Goal: Share content: Share content

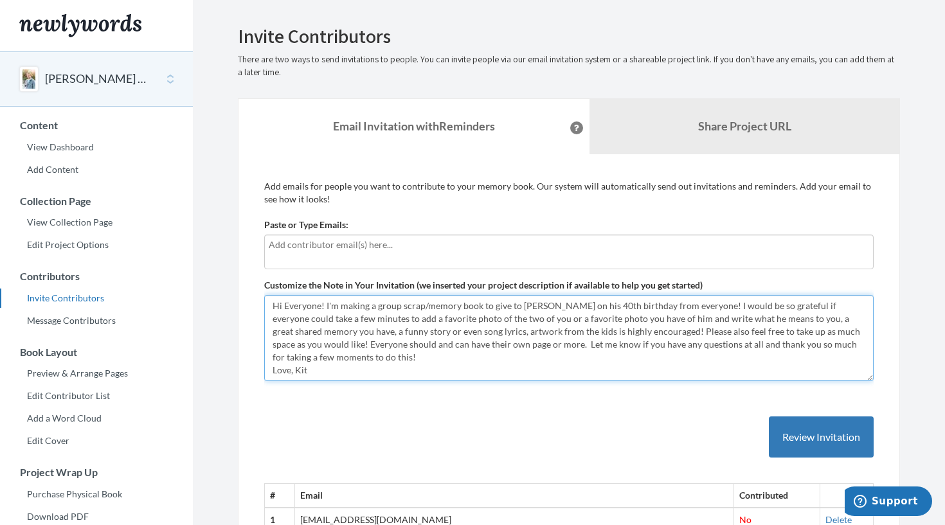
drag, startPoint x: 312, startPoint y: 370, endPoint x: 260, endPoint y: 303, distance: 84.8
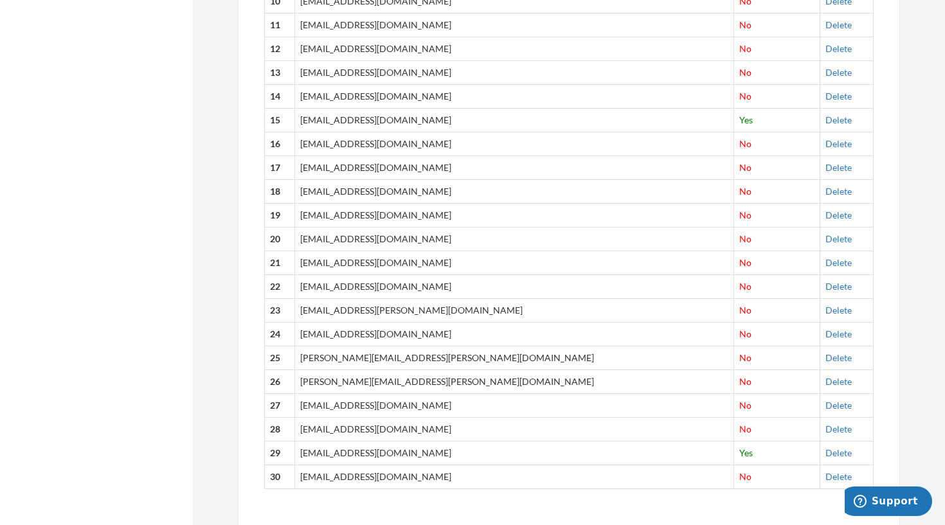
scroll to position [730, 0]
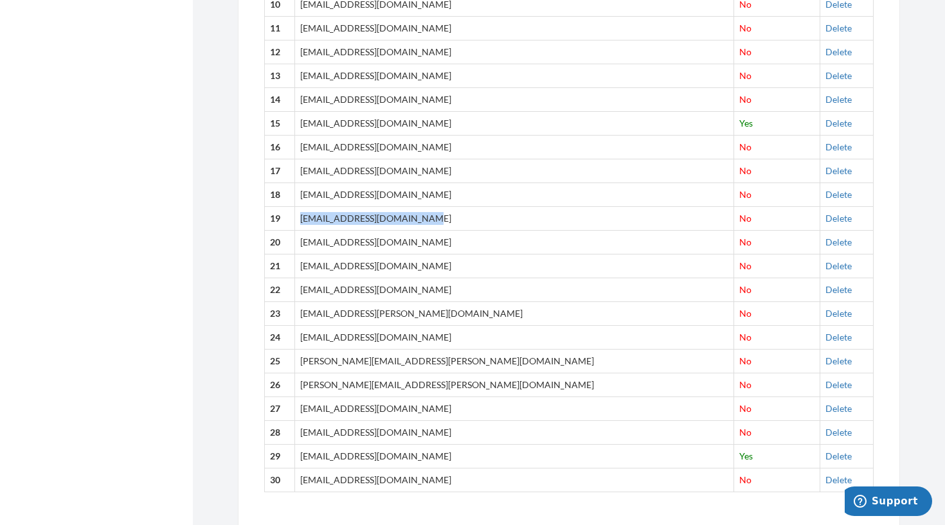
drag, startPoint x: 448, startPoint y: 219, endPoint x: 323, endPoint y: 221, distance: 124.8
click at [323, 221] on td "[EMAIL_ADDRESS][DOMAIN_NAME]" at bounding box center [514, 219] width 439 height 24
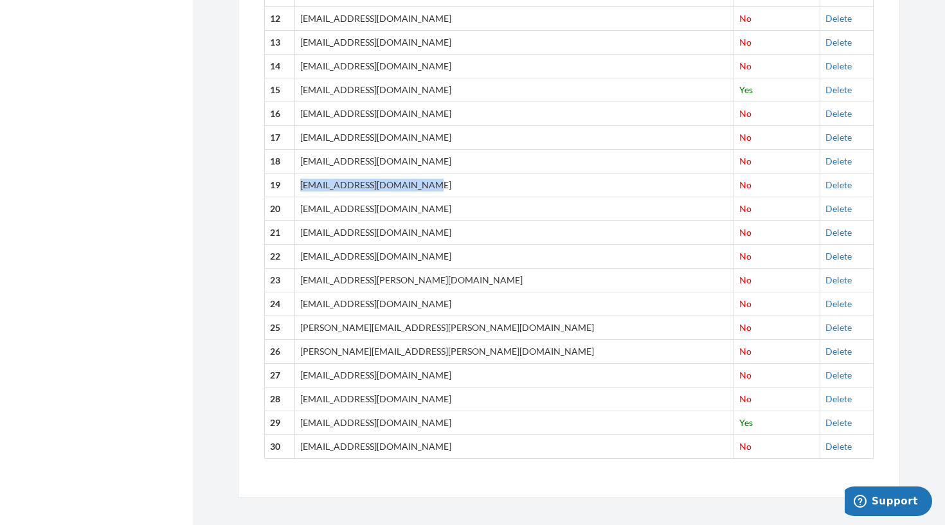
scroll to position [763, 0]
click at [417, 281] on td "[EMAIL_ADDRESS][PERSON_NAME][DOMAIN_NAME]" at bounding box center [514, 281] width 439 height 24
drag, startPoint x: 429, startPoint y: 279, endPoint x: 321, endPoint y: 281, distance: 108.1
click at [321, 281] on td "[EMAIL_ADDRESS][PERSON_NAME][DOMAIN_NAME]" at bounding box center [514, 281] width 439 height 24
copy td "[EMAIL_ADDRESS][PERSON_NAME][DOMAIN_NAME]"
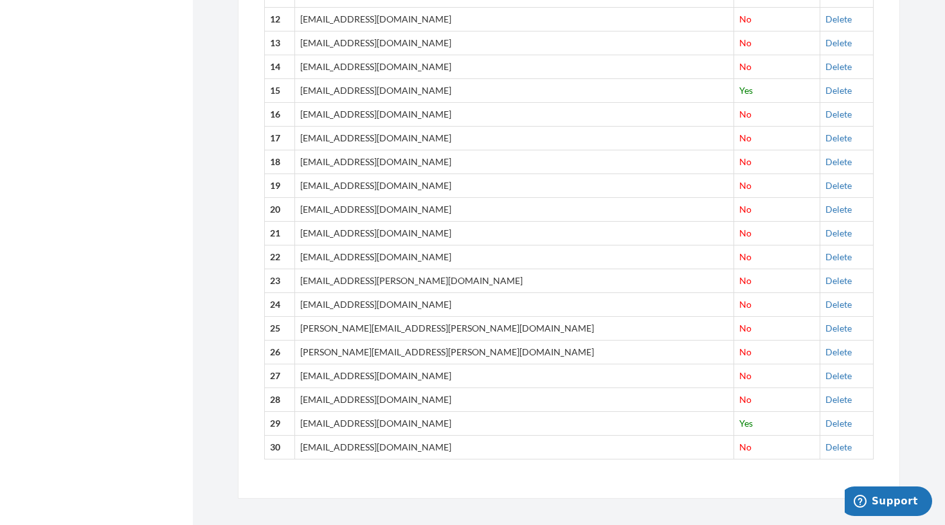
click at [417, 304] on td "[EMAIL_ADDRESS][DOMAIN_NAME]" at bounding box center [514, 305] width 439 height 24
drag, startPoint x: 415, startPoint y: 304, endPoint x: 323, endPoint y: 305, distance: 92.0
click at [323, 305] on td "[EMAIL_ADDRESS][DOMAIN_NAME]" at bounding box center [514, 305] width 439 height 24
copy td "[EMAIL_ADDRESS][DOMAIN_NAME]"
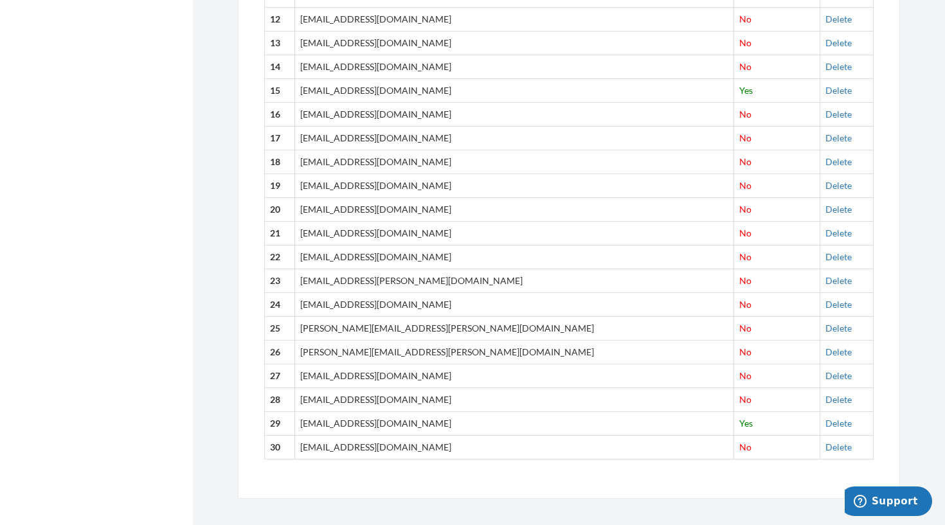
click at [444, 328] on td "[PERSON_NAME][EMAIL_ADDRESS][PERSON_NAME][DOMAIN_NAME]" at bounding box center [514, 328] width 439 height 24
drag, startPoint x: 440, startPoint y: 328, endPoint x: 321, endPoint y: 329, distance: 119.0
click at [321, 329] on td "[PERSON_NAME][EMAIL_ADDRESS][PERSON_NAME][DOMAIN_NAME]" at bounding box center [514, 328] width 439 height 24
copy td "[PERSON_NAME][EMAIL_ADDRESS][PERSON_NAME][DOMAIN_NAME]"
click at [414, 377] on td "[EMAIL_ADDRESS][DOMAIN_NAME]" at bounding box center [514, 376] width 439 height 24
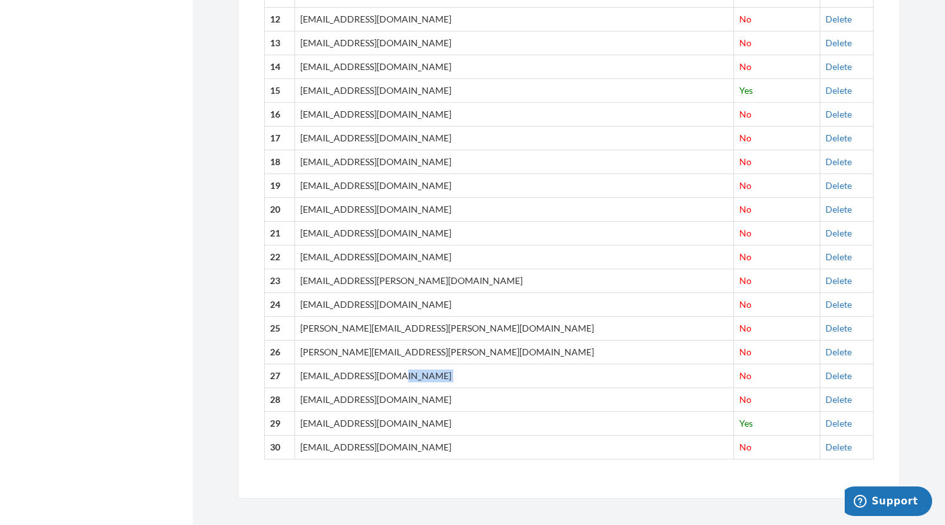
click at [414, 377] on td "[EMAIL_ADDRESS][DOMAIN_NAME]" at bounding box center [514, 376] width 439 height 24
click at [412, 374] on td "[EMAIL_ADDRESS][DOMAIN_NAME]" at bounding box center [514, 376] width 439 height 24
drag, startPoint x: 422, startPoint y: 399, endPoint x: 321, endPoint y: 400, distance: 101.0
click at [321, 400] on td "[EMAIL_ADDRESS][DOMAIN_NAME]" at bounding box center [514, 400] width 439 height 24
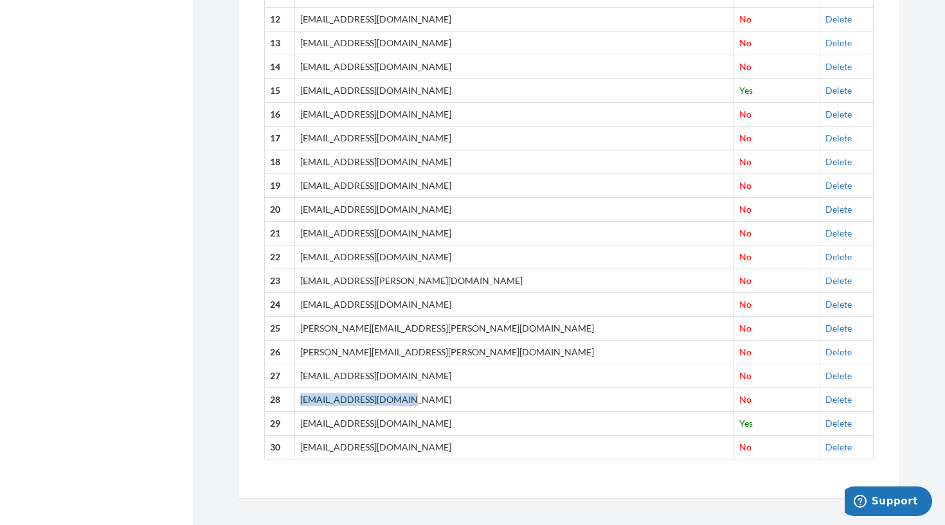
copy td "[EMAIL_ADDRESS][DOMAIN_NAME]"
click at [409, 450] on td "[EMAIL_ADDRESS][DOMAIN_NAME]" at bounding box center [514, 447] width 439 height 24
drag, startPoint x: 395, startPoint y: 448, endPoint x: 322, endPoint y: 451, distance: 73.4
click at [322, 451] on td "[EMAIL_ADDRESS][DOMAIN_NAME]" at bounding box center [514, 447] width 439 height 24
copy td "[EMAIL_ADDRESS][DOMAIN_NAME]"
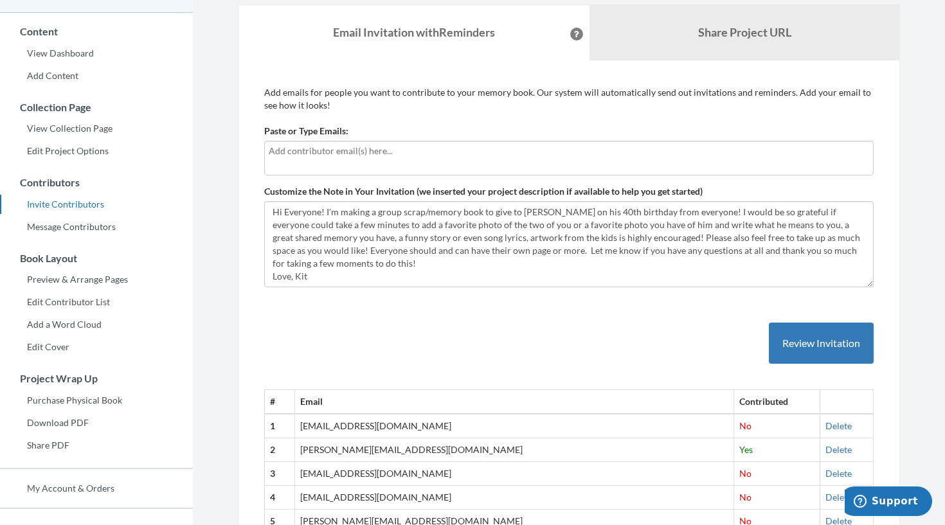
scroll to position [93, 0]
click at [755, 39] on b "Share Project URL" at bounding box center [744, 33] width 93 height 14
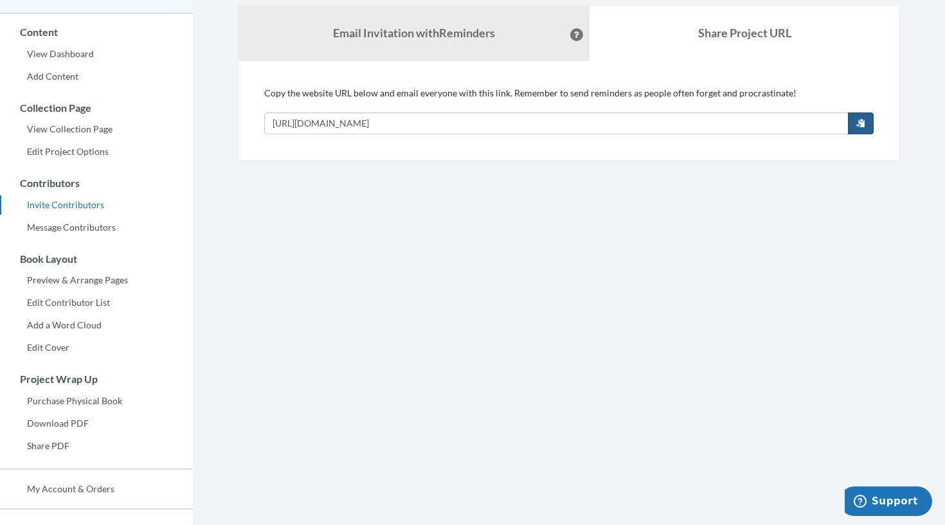
click at [856, 124] on button "button" at bounding box center [861, 124] width 26 height 22
click at [333, 36] on strong "Email Invitation with Reminders" at bounding box center [414, 33] width 162 height 14
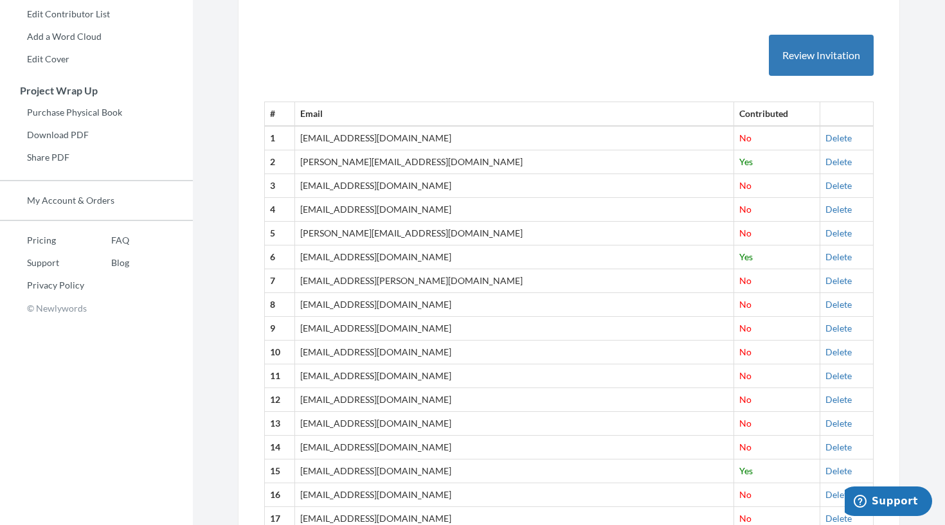
scroll to position [385, 0]
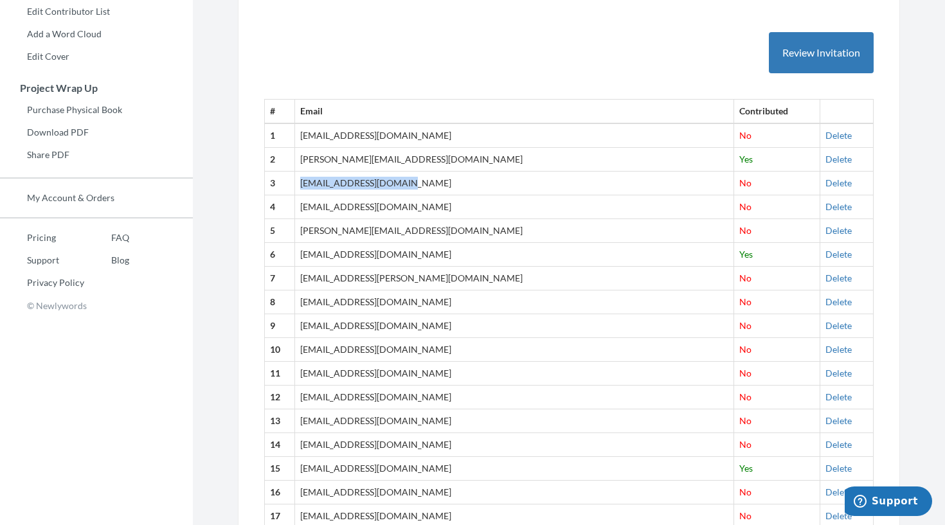
drag, startPoint x: 420, startPoint y: 182, endPoint x: 316, endPoint y: 187, distance: 103.6
click at [316, 187] on td "[EMAIL_ADDRESS][DOMAIN_NAME]" at bounding box center [514, 184] width 439 height 24
copy td "[EMAIL_ADDRESS][DOMAIN_NAME]"
click at [431, 230] on td "[PERSON_NAME][EMAIL_ADDRESS][DOMAIN_NAME]" at bounding box center [514, 231] width 439 height 24
drag, startPoint x: 432, startPoint y: 230, endPoint x: 318, endPoint y: 236, distance: 114.0
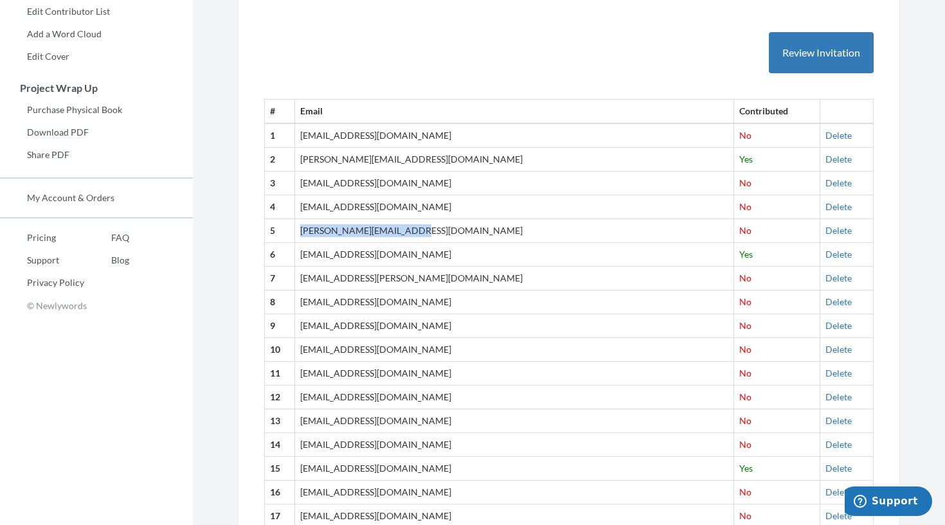
click at [318, 235] on td "[PERSON_NAME][EMAIL_ADDRESS][DOMAIN_NAME]" at bounding box center [514, 231] width 439 height 24
copy td "[PERSON_NAME][EMAIL_ADDRESS][DOMAIN_NAME]"
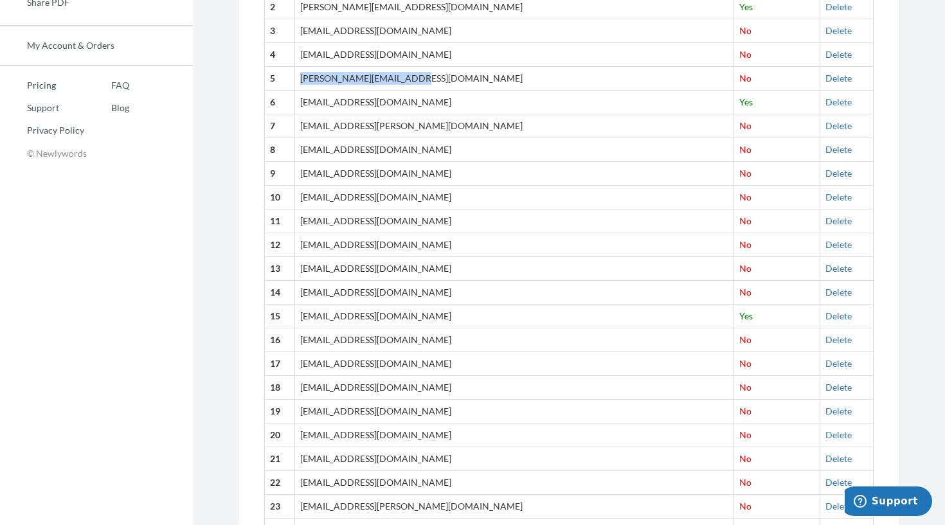
scroll to position [538, 0]
drag, startPoint x: 406, startPoint y: 268, endPoint x: 323, endPoint y: 271, distance: 83.0
click at [323, 271] on td "[EMAIL_ADDRESS][DOMAIN_NAME]" at bounding box center [514, 269] width 439 height 24
copy td "[EMAIL_ADDRESS][DOMAIN_NAME]"
click at [405, 291] on td "[EMAIL_ADDRESS][DOMAIN_NAME]" at bounding box center [514, 292] width 439 height 24
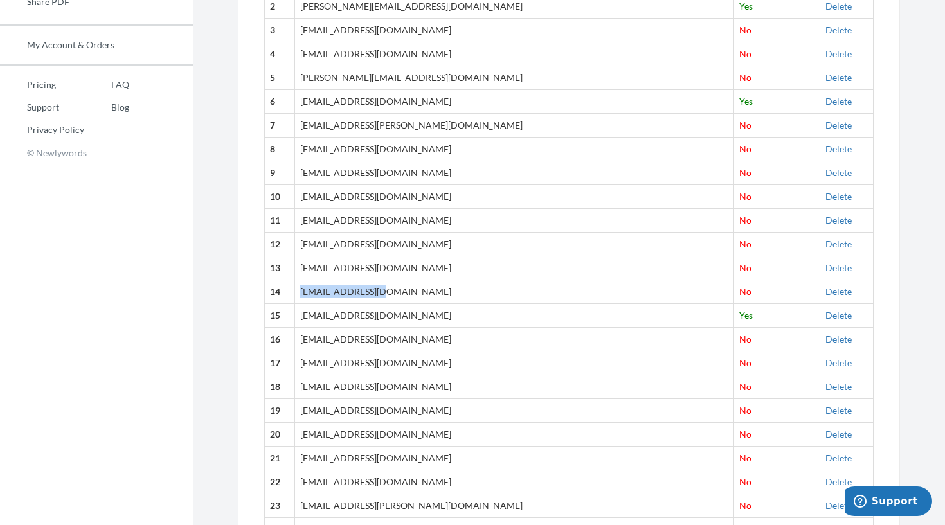
drag, startPoint x: 402, startPoint y: 291, endPoint x: 323, endPoint y: 297, distance: 78.7
click at [323, 297] on td "[EMAIL_ADDRESS][DOMAIN_NAME]" at bounding box center [514, 292] width 439 height 24
drag, startPoint x: 401, startPoint y: 291, endPoint x: 324, endPoint y: 292, distance: 77.2
click at [324, 292] on td "[EMAIL_ADDRESS][DOMAIN_NAME]" at bounding box center [514, 292] width 439 height 24
copy td "[EMAIL_ADDRESS][DOMAIN_NAME]"
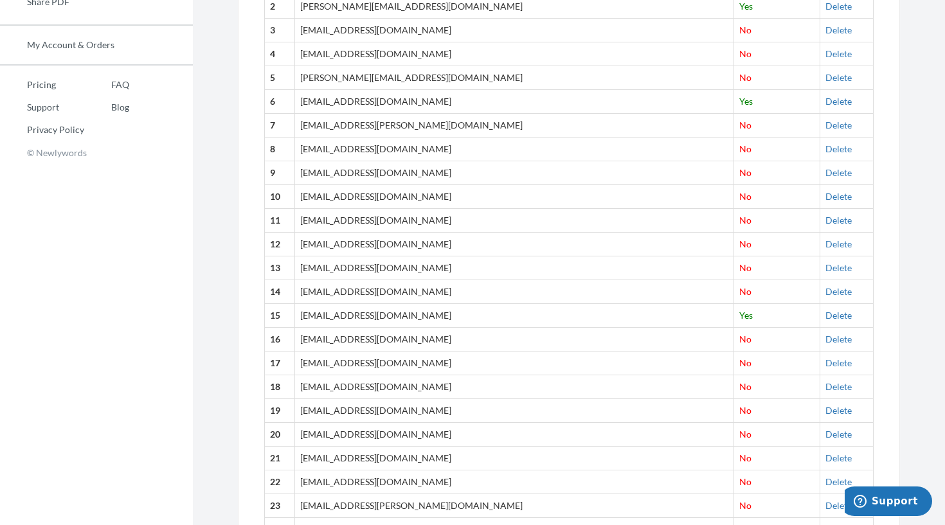
click at [405, 269] on td "[EMAIL_ADDRESS][DOMAIN_NAME]" at bounding box center [514, 269] width 439 height 24
click at [405, 268] on td "[EMAIL_ADDRESS][DOMAIN_NAME]" at bounding box center [514, 269] width 439 height 24
drag, startPoint x: 404, startPoint y: 268, endPoint x: 322, endPoint y: 269, distance: 82.3
click at [322, 269] on td "[EMAIL_ADDRESS][DOMAIN_NAME]" at bounding box center [514, 269] width 439 height 24
copy td "[EMAIL_ADDRESS][DOMAIN_NAME]"
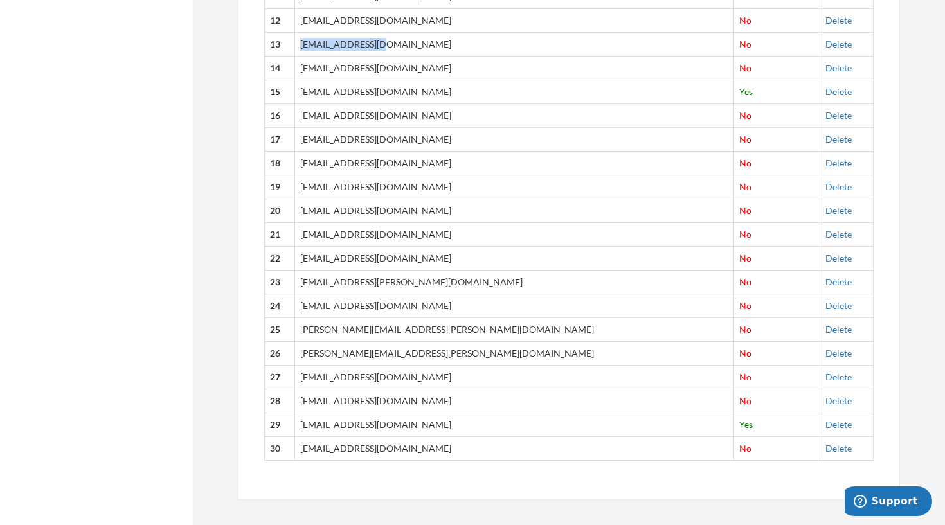
scroll to position [763, 0]
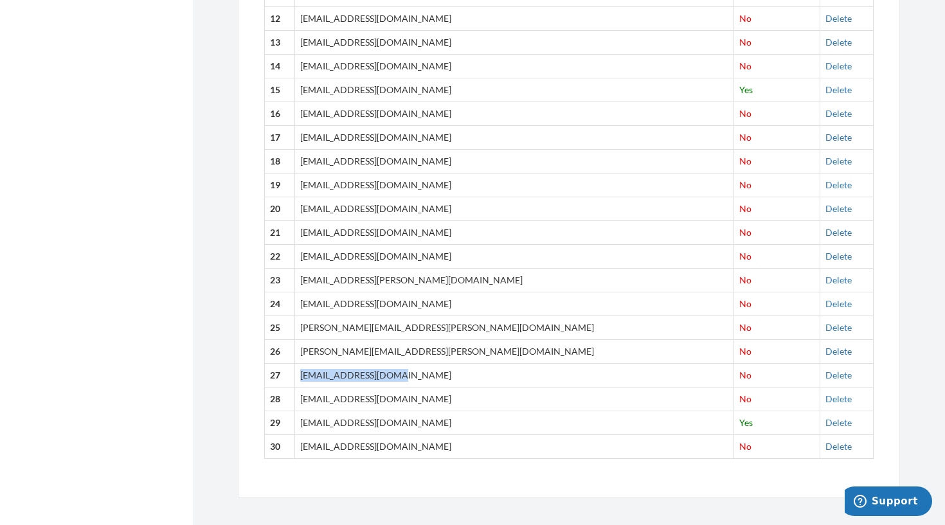
drag, startPoint x: 410, startPoint y: 376, endPoint x: 320, endPoint y: 378, distance: 90.1
click at [320, 378] on td "[EMAIL_ADDRESS][DOMAIN_NAME]" at bounding box center [514, 375] width 439 height 24
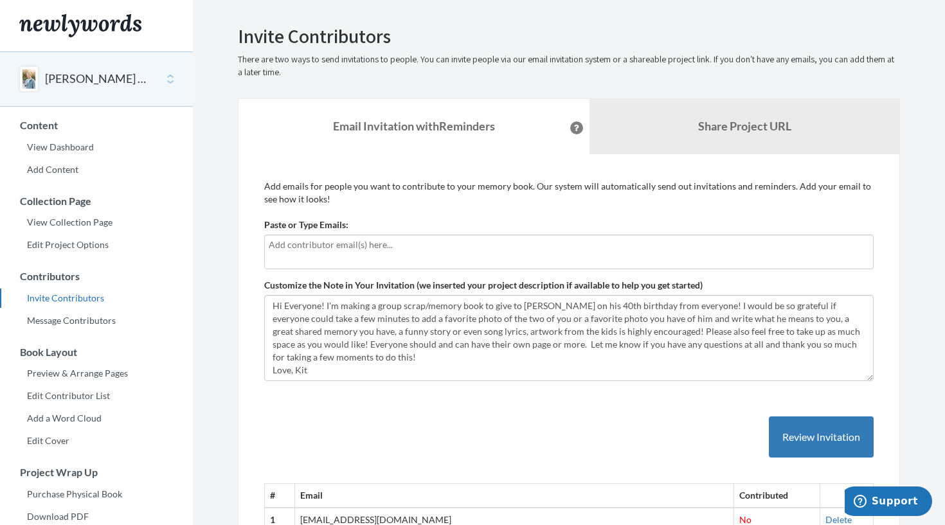
scroll to position [0, 0]
click at [43, 173] on link "Add Content" at bounding box center [96, 169] width 193 height 19
